Goal: Navigation & Orientation: Understand site structure

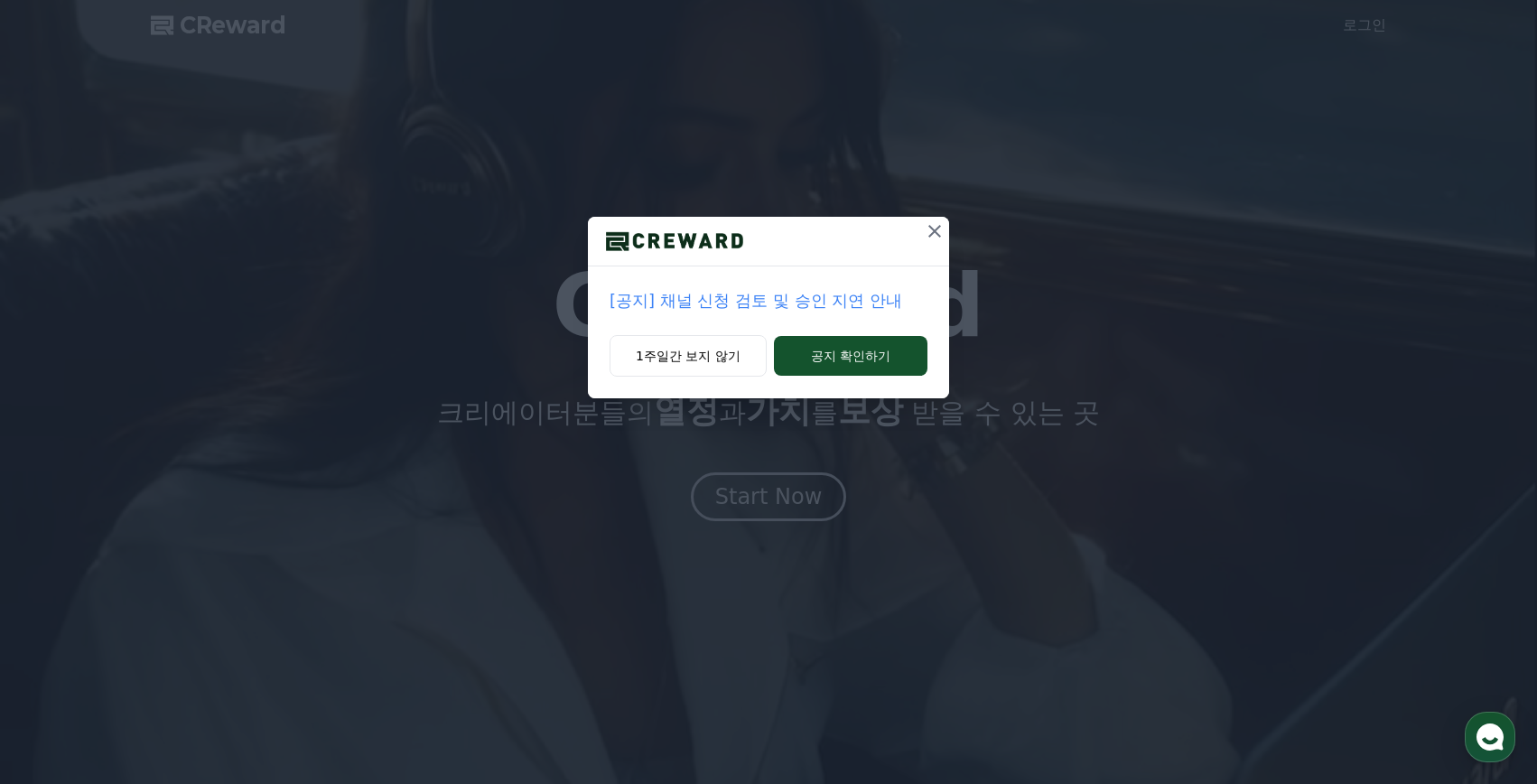
click at [931, 230] on icon at bounding box center [935, 231] width 22 height 22
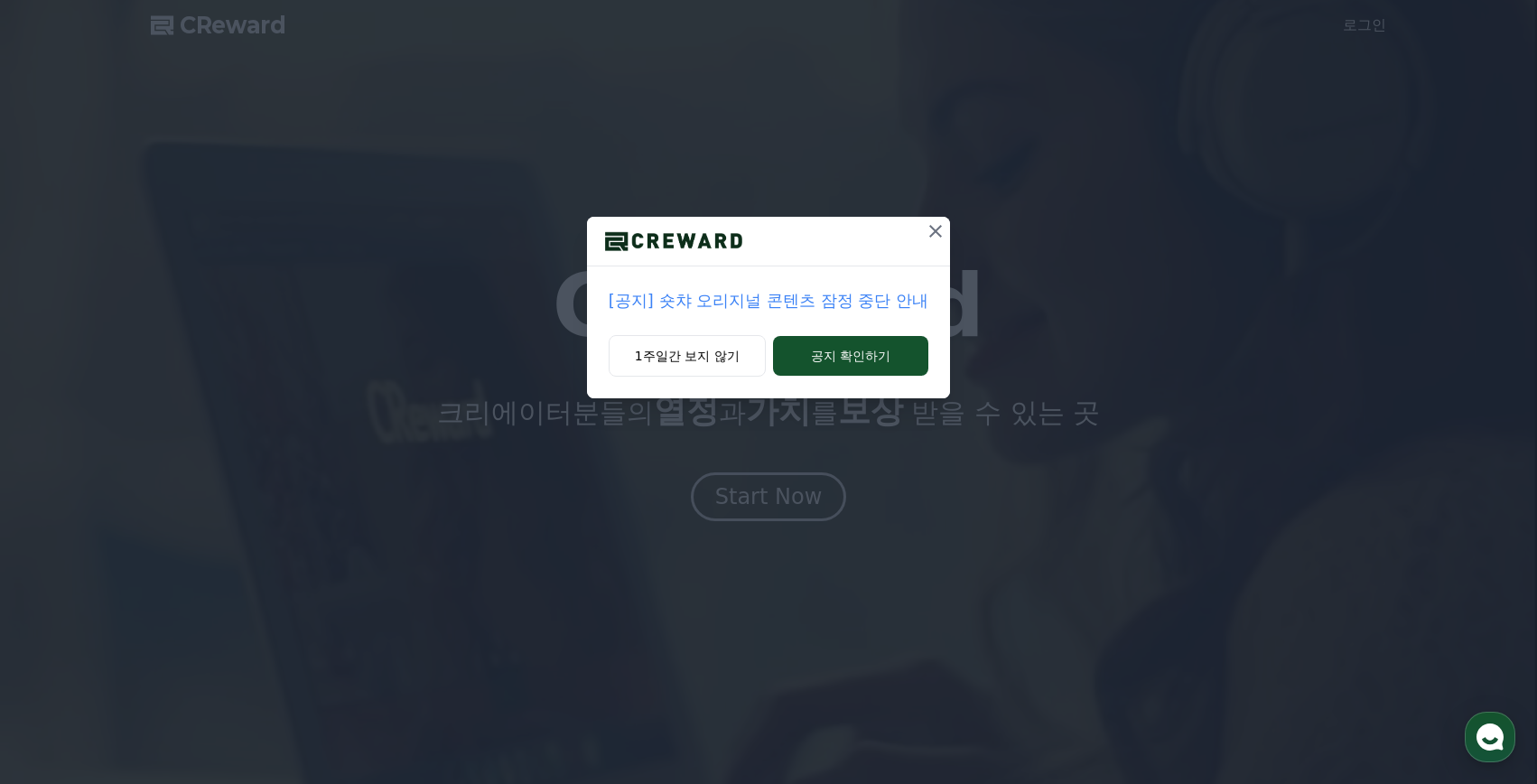
click at [929, 239] on icon at bounding box center [936, 231] width 22 height 22
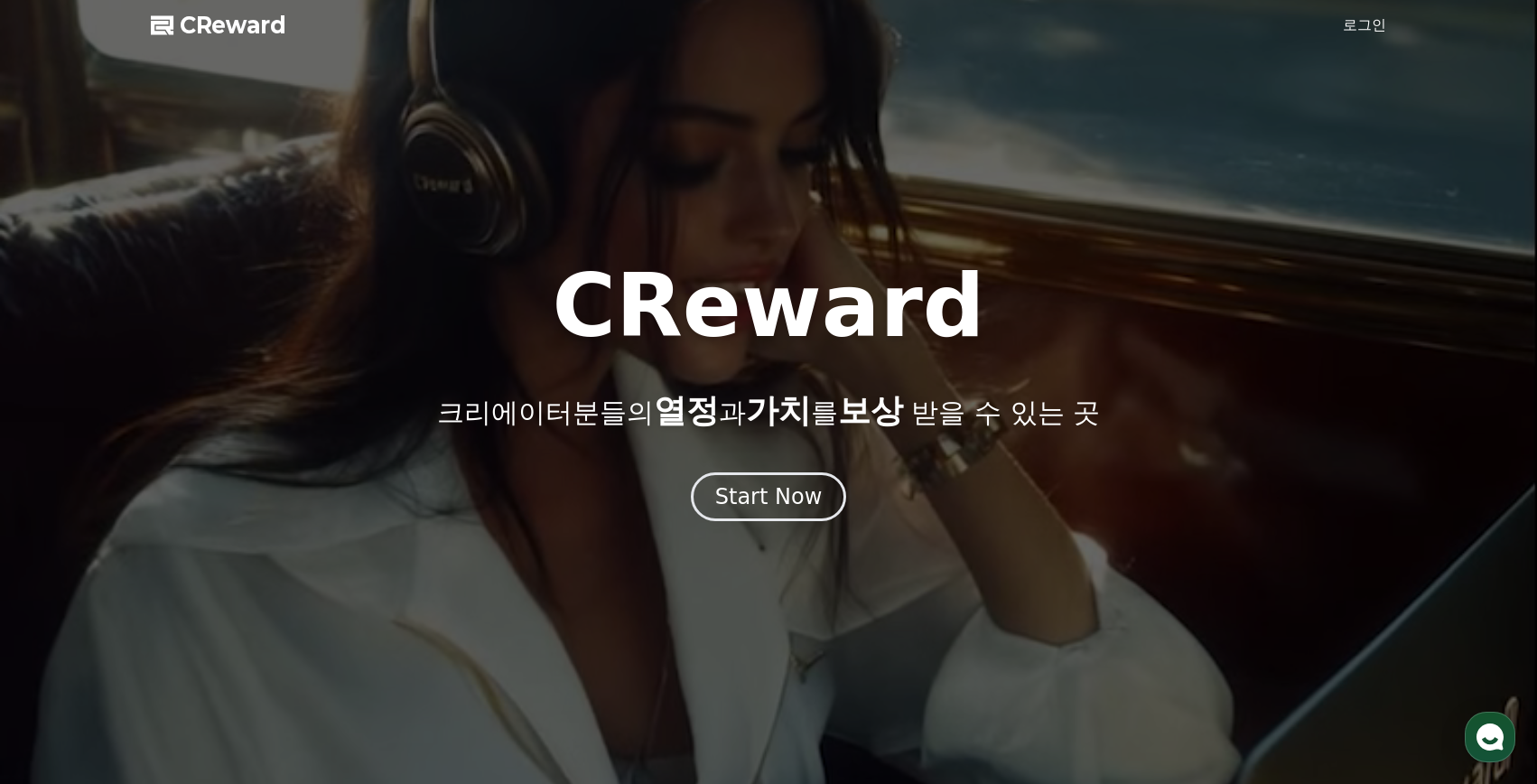
click at [193, 26] on span "CReward" at bounding box center [233, 25] width 107 height 29
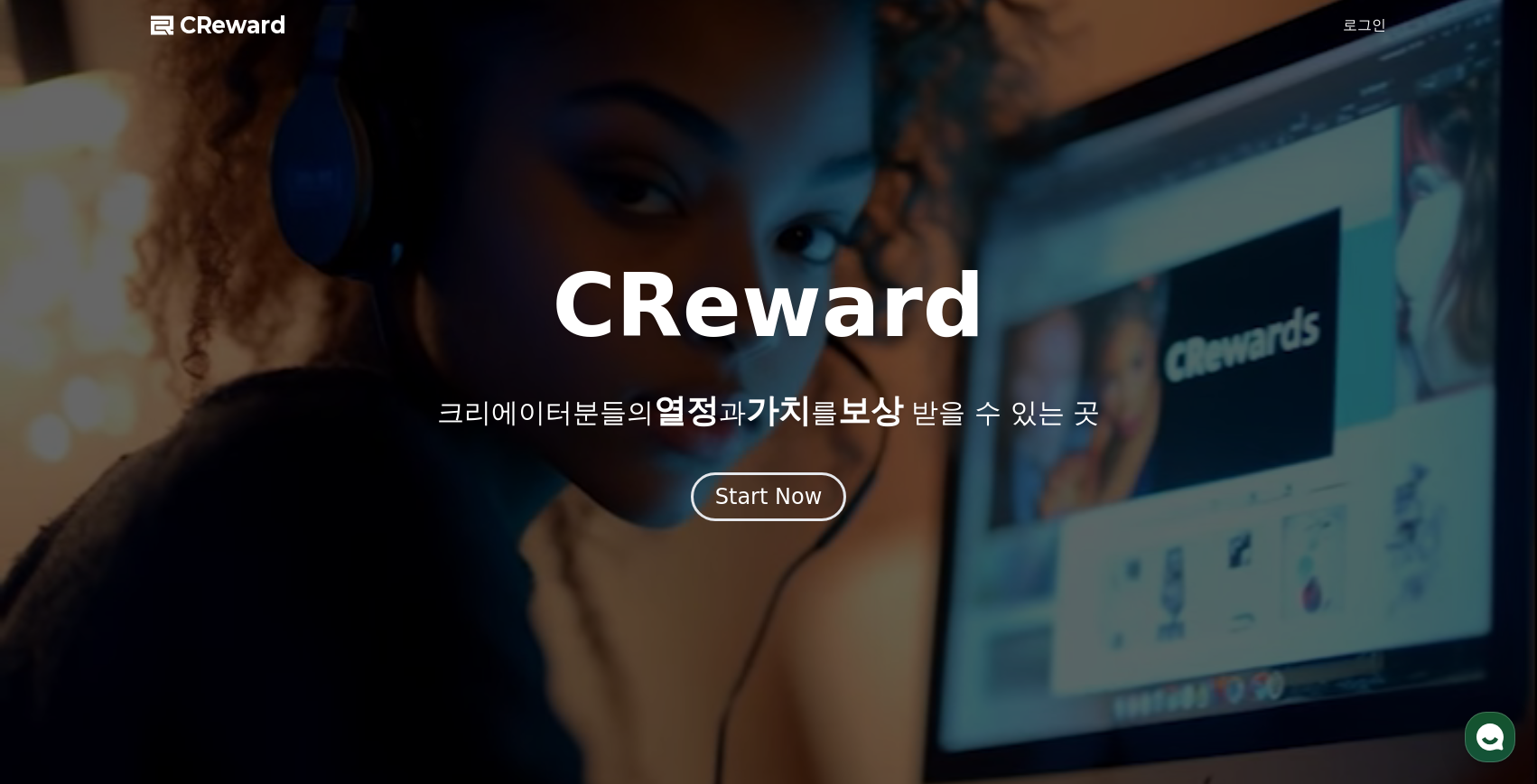
click at [786, 328] on h1 "CReward" at bounding box center [768, 306] width 432 height 87
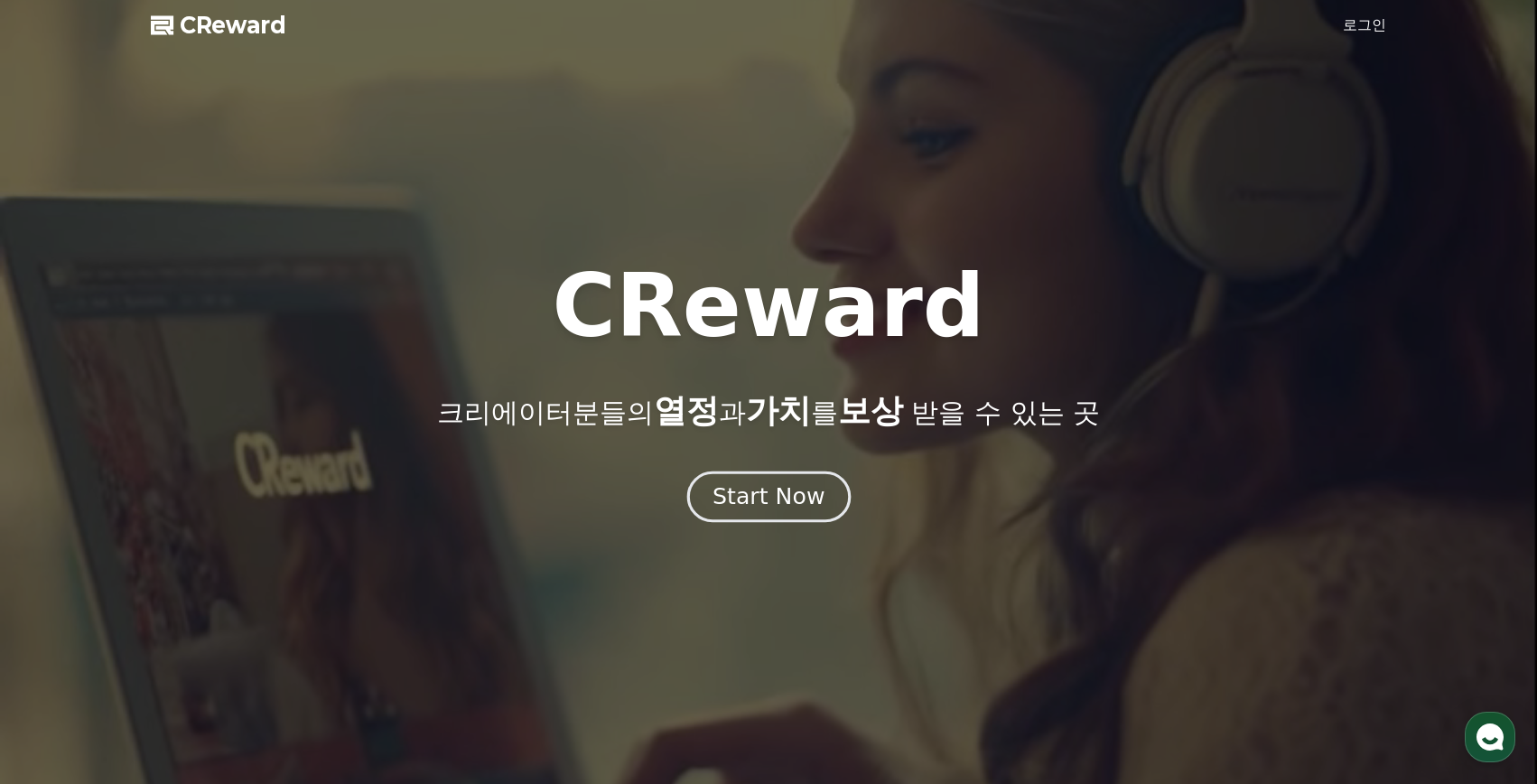
click at [807, 513] on button "Start Now" at bounding box center [768, 497] width 163 height 51
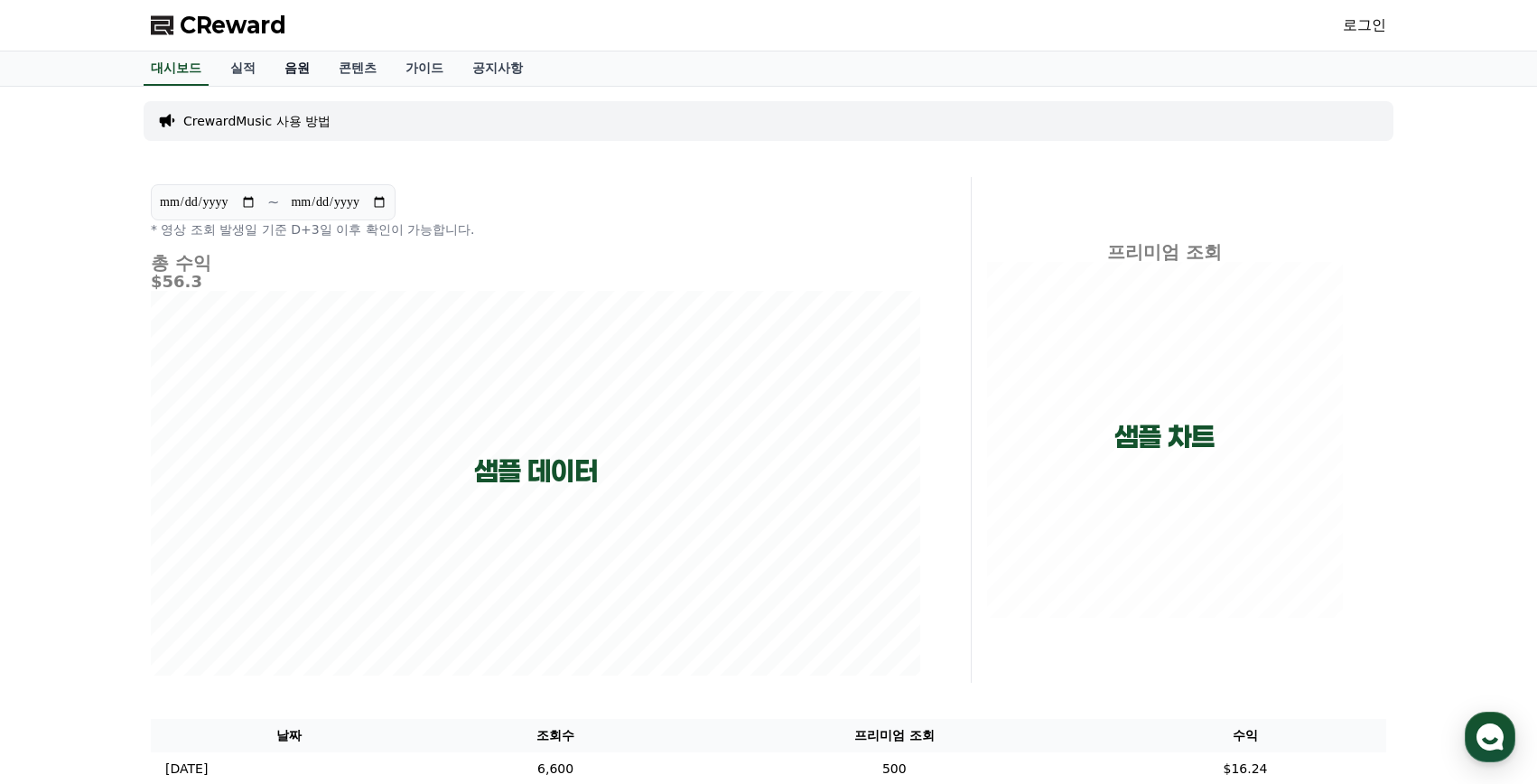
click at [295, 67] on link "음원" at bounding box center [297, 68] width 54 height 35
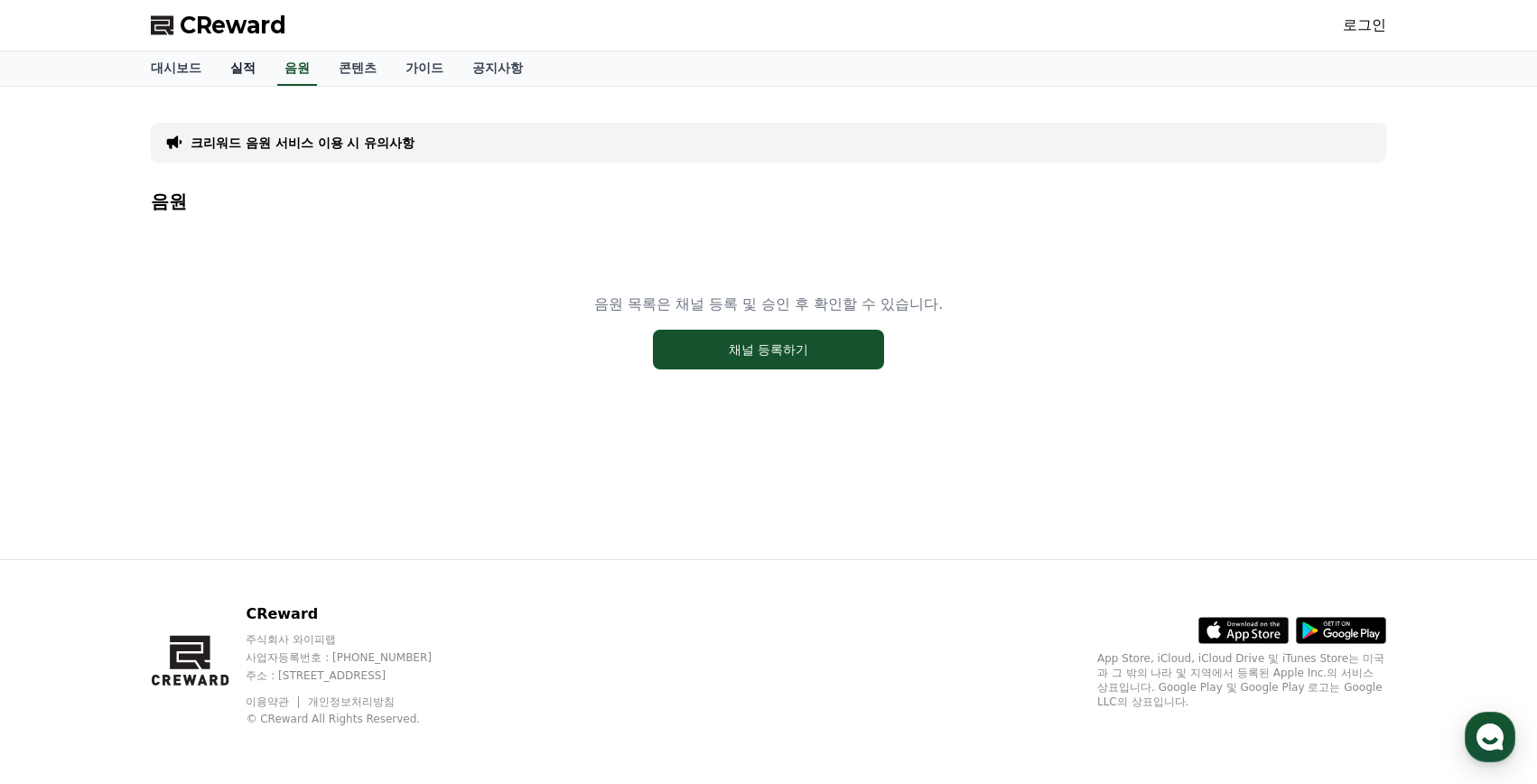
click at [237, 77] on link "실적" at bounding box center [242, 68] width 54 height 35
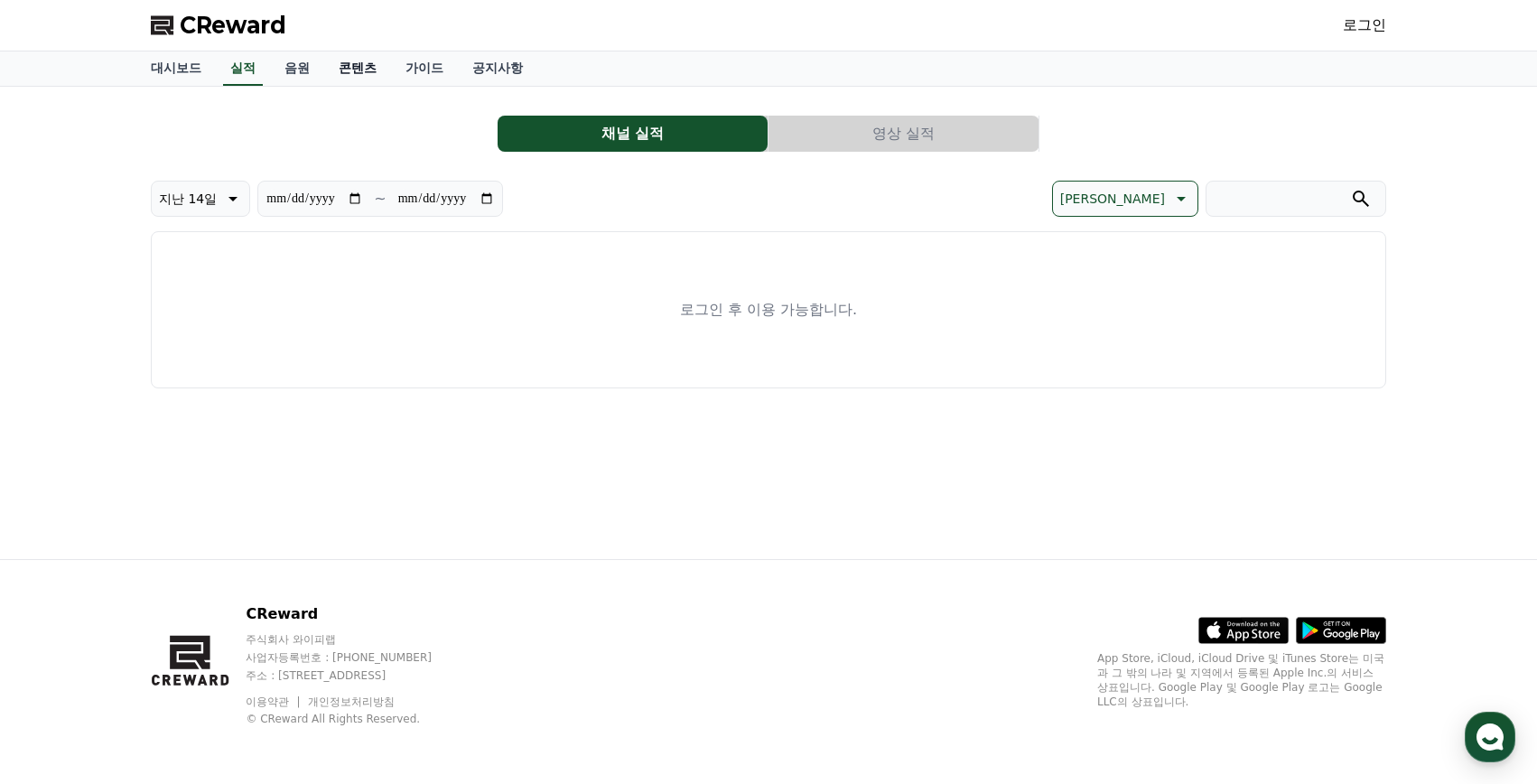
click at [363, 71] on link "콘텐츠" at bounding box center [358, 68] width 67 height 35
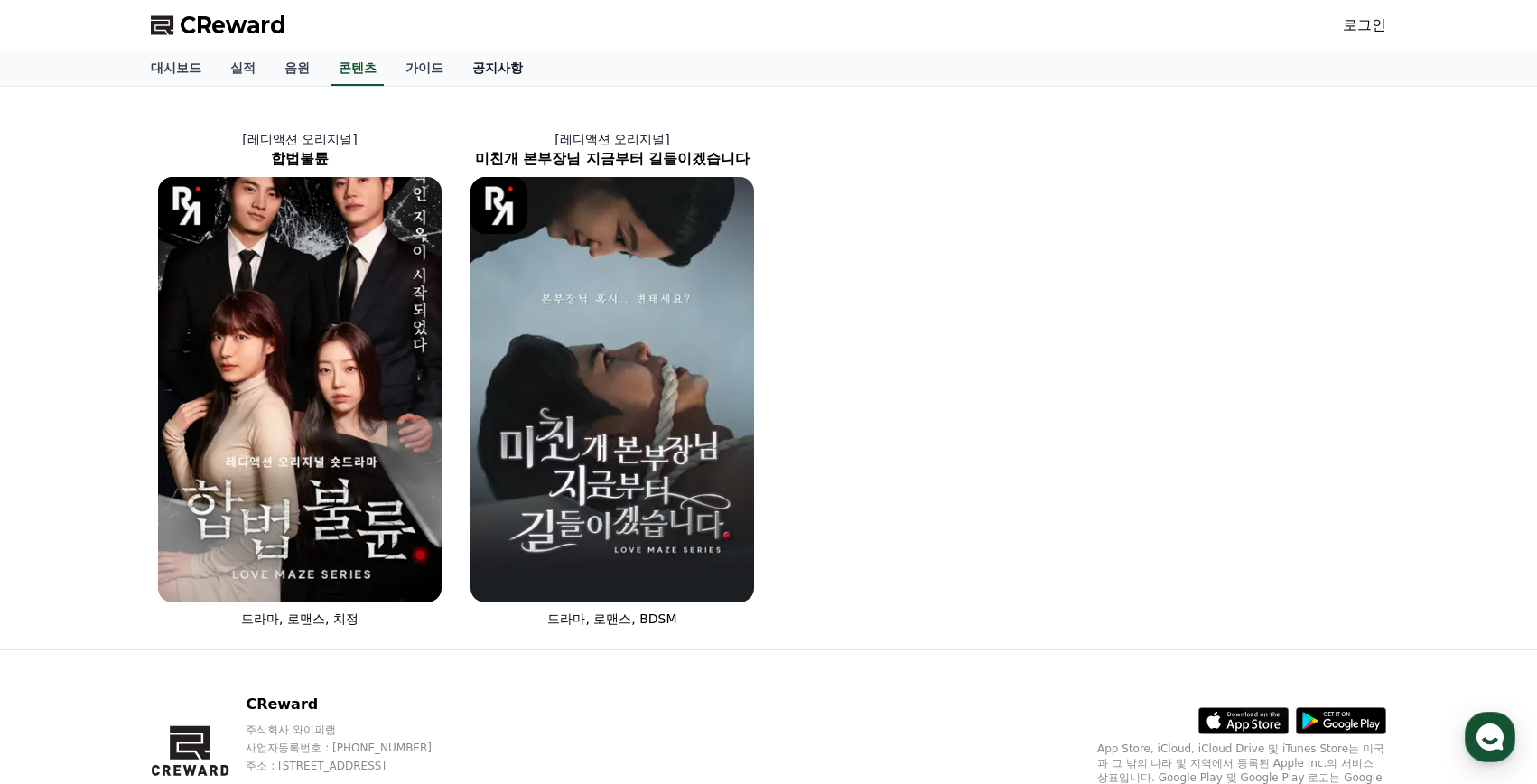
click at [492, 69] on link "공지사항" at bounding box center [497, 68] width 79 height 35
